Goal: Information Seeking & Learning: Learn about a topic

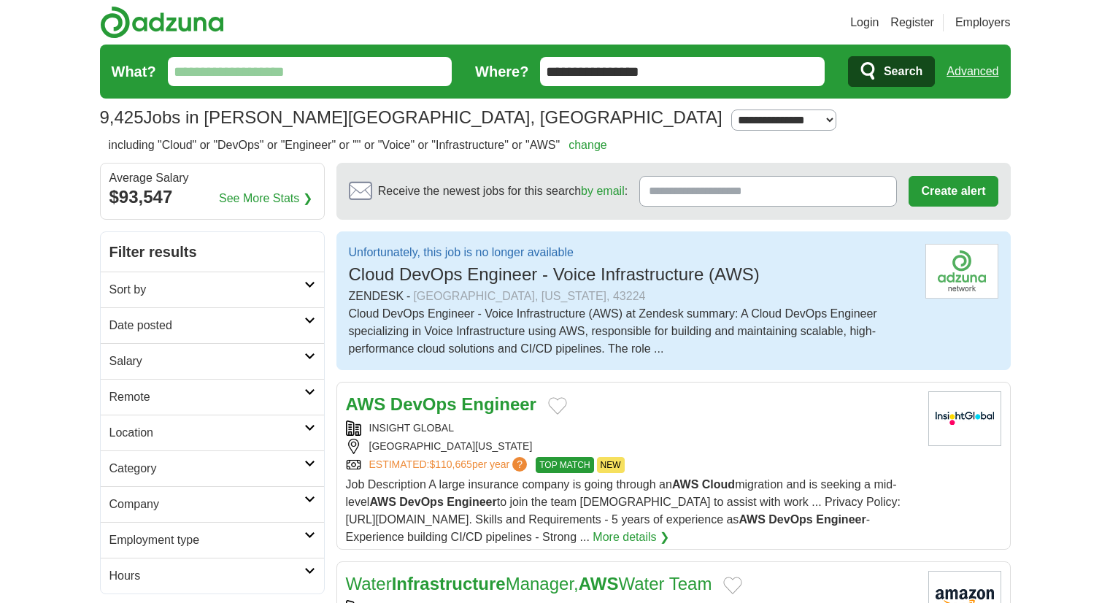
scroll to position [120, 0]
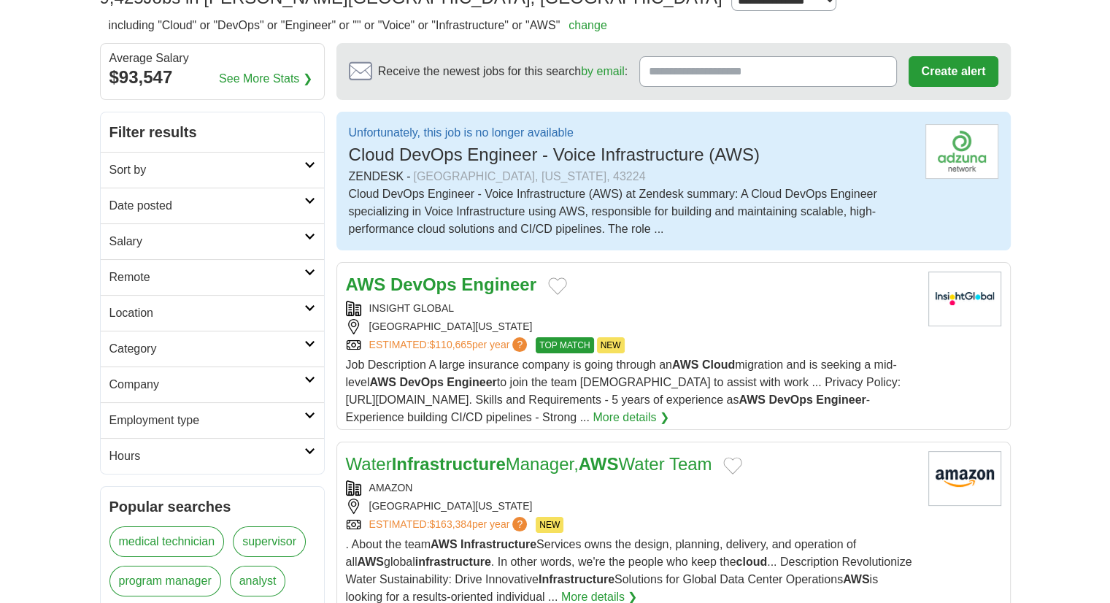
click at [484, 279] on strong "Engineer" at bounding box center [498, 285] width 75 height 20
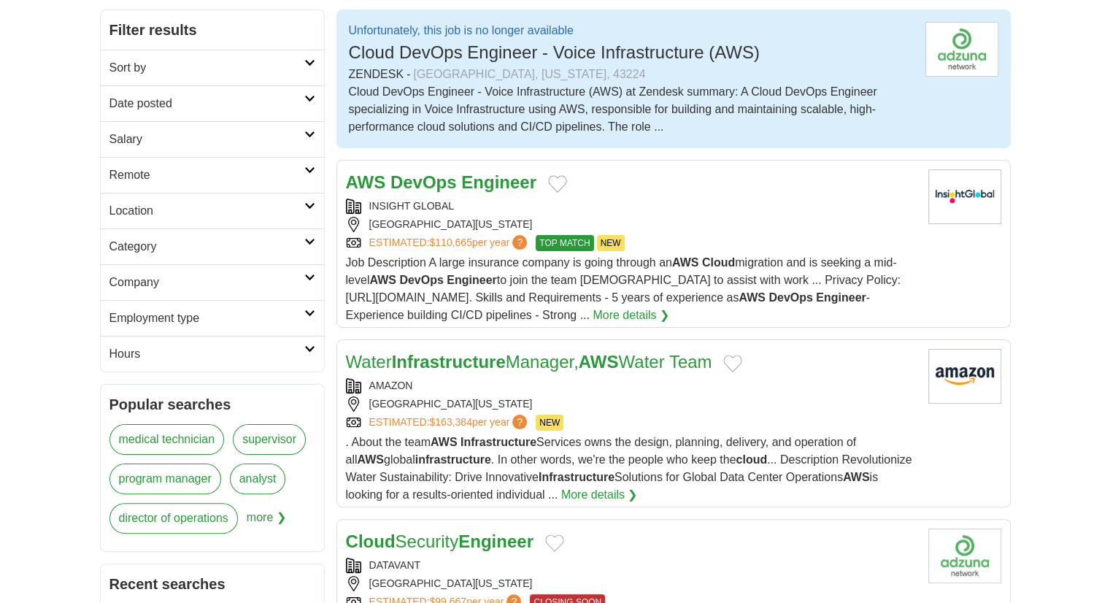
scroll to position [237, 0]
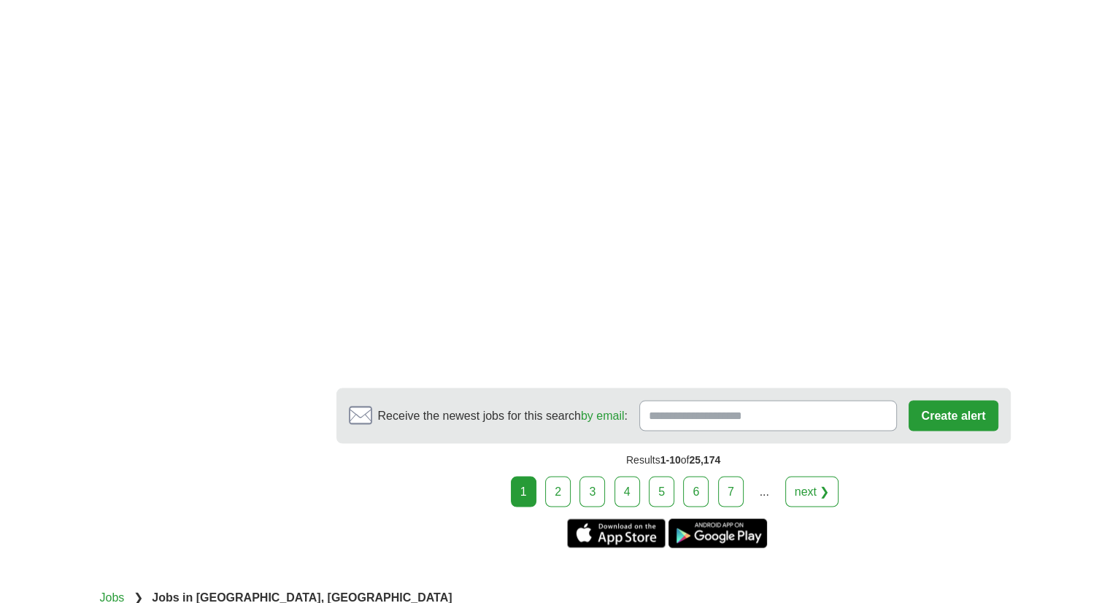
scroll to position [2698, 0]
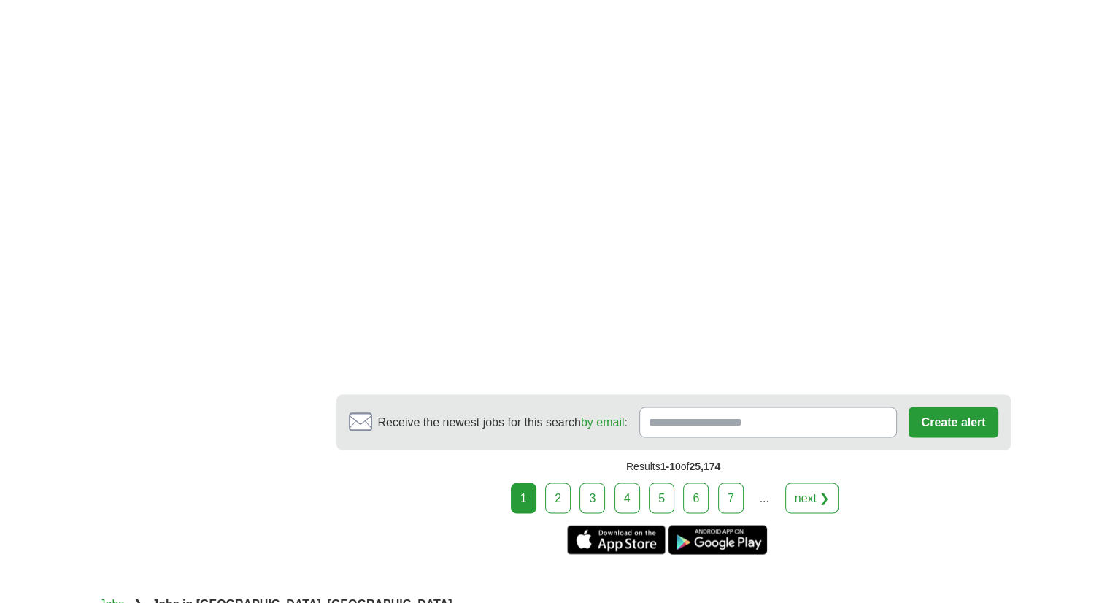
click at [561, 483] on link "2" at bounding box center [558, 498] width 26 height 31
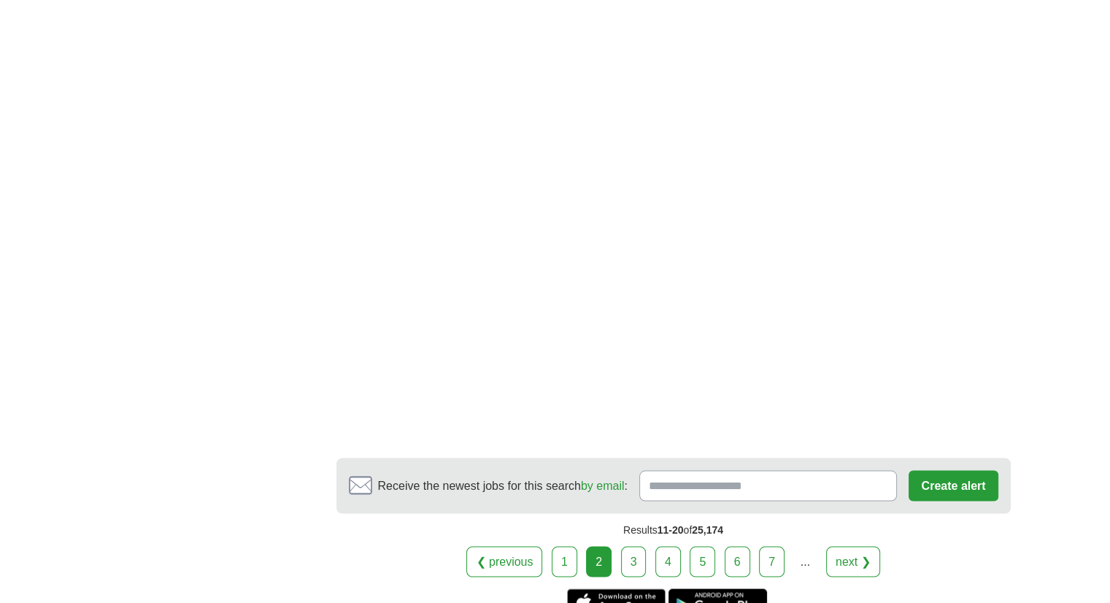
scroll to position [2701, 0]
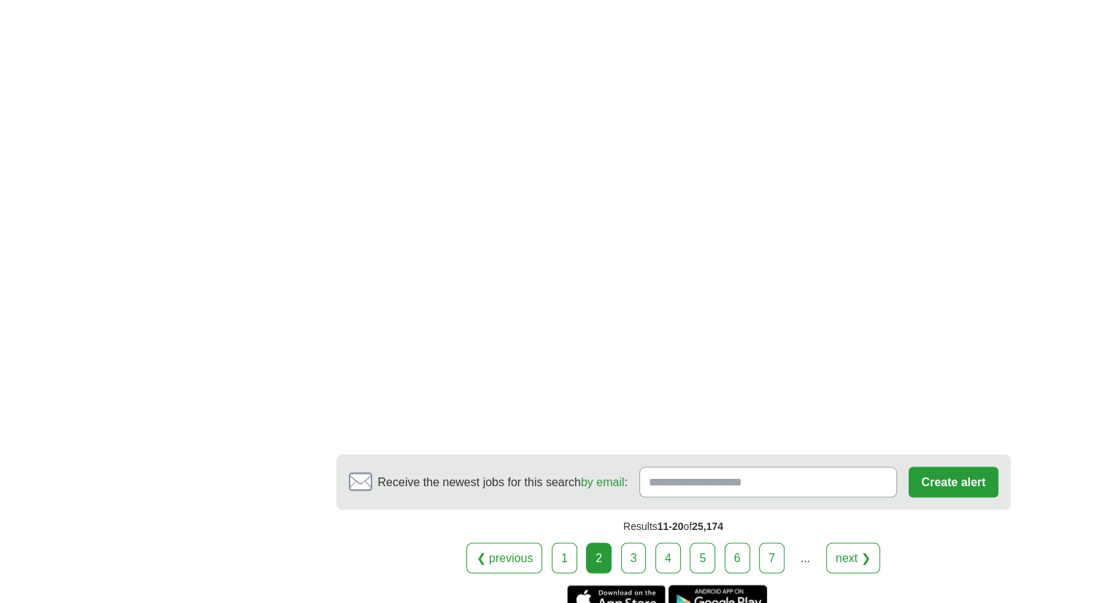
click at [634, 542] on link "3" at bounding box center [634, 557] width 26 height 31
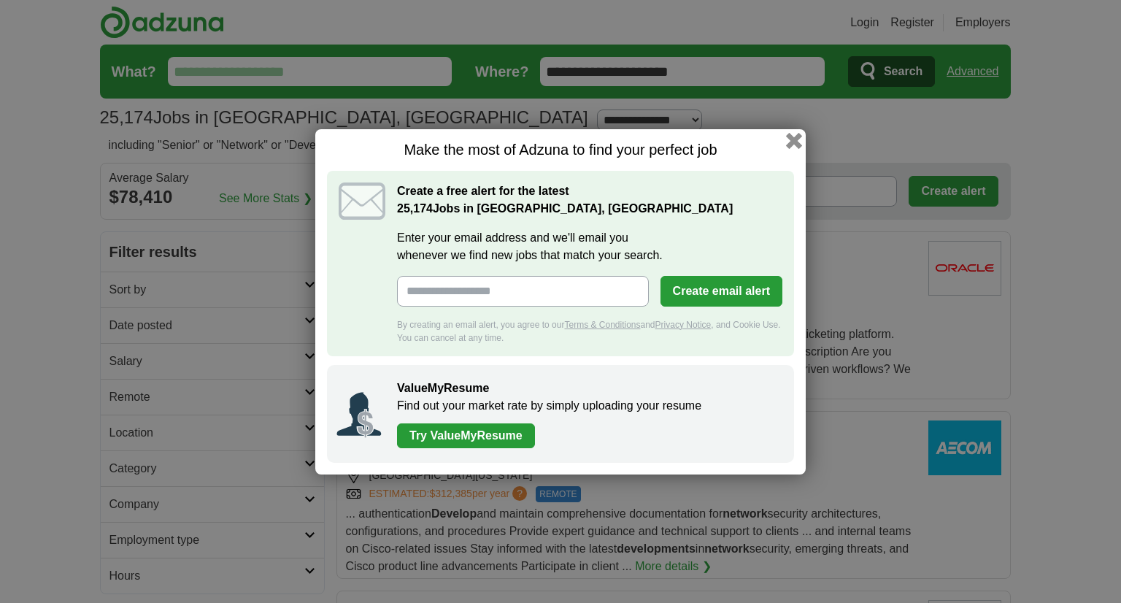
click at [794, 140] on button "button" at bounding box center [794, 140] width 16 height 16
